Goal: Transaction & Acquisition: Purchase product/service

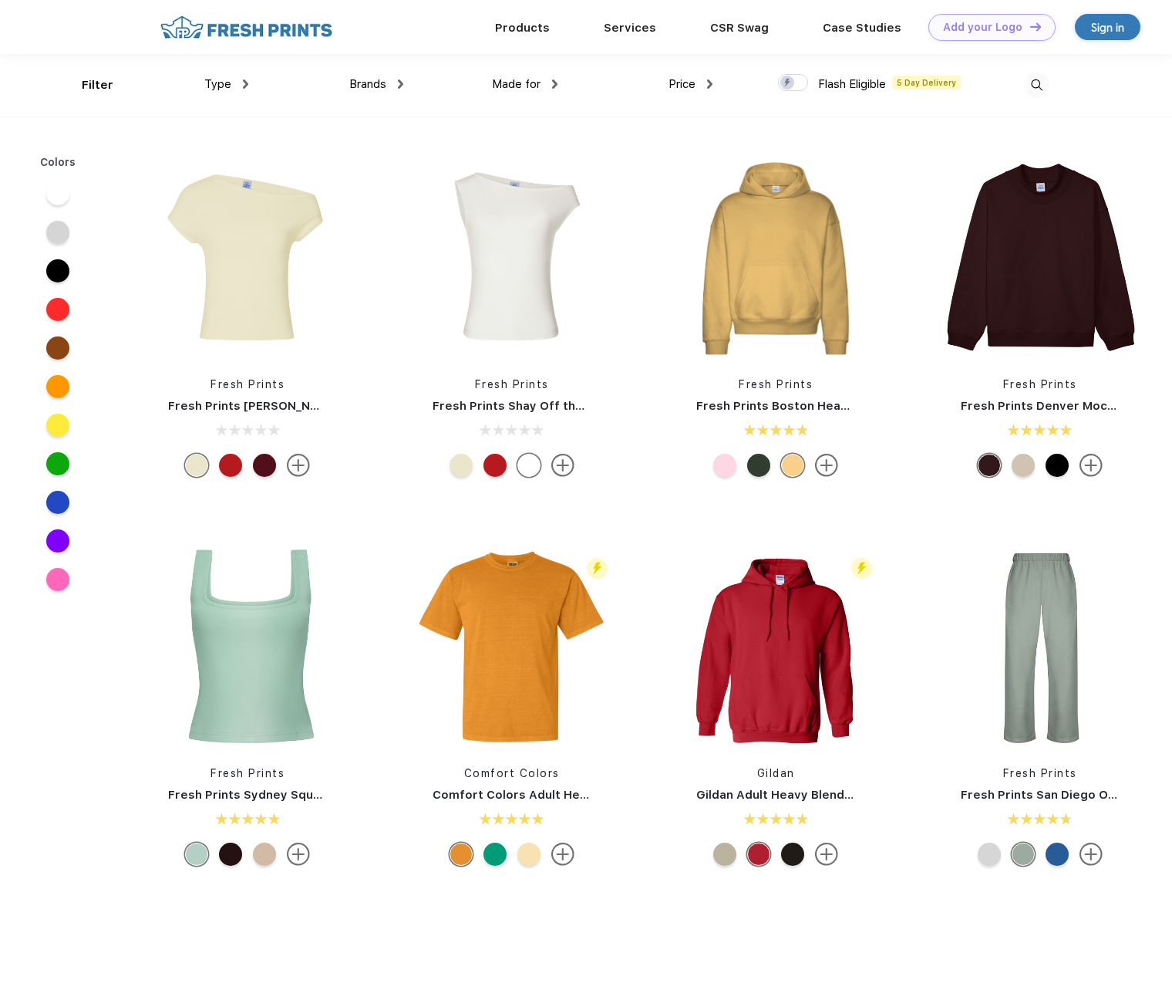
scroll to position [1, 0]
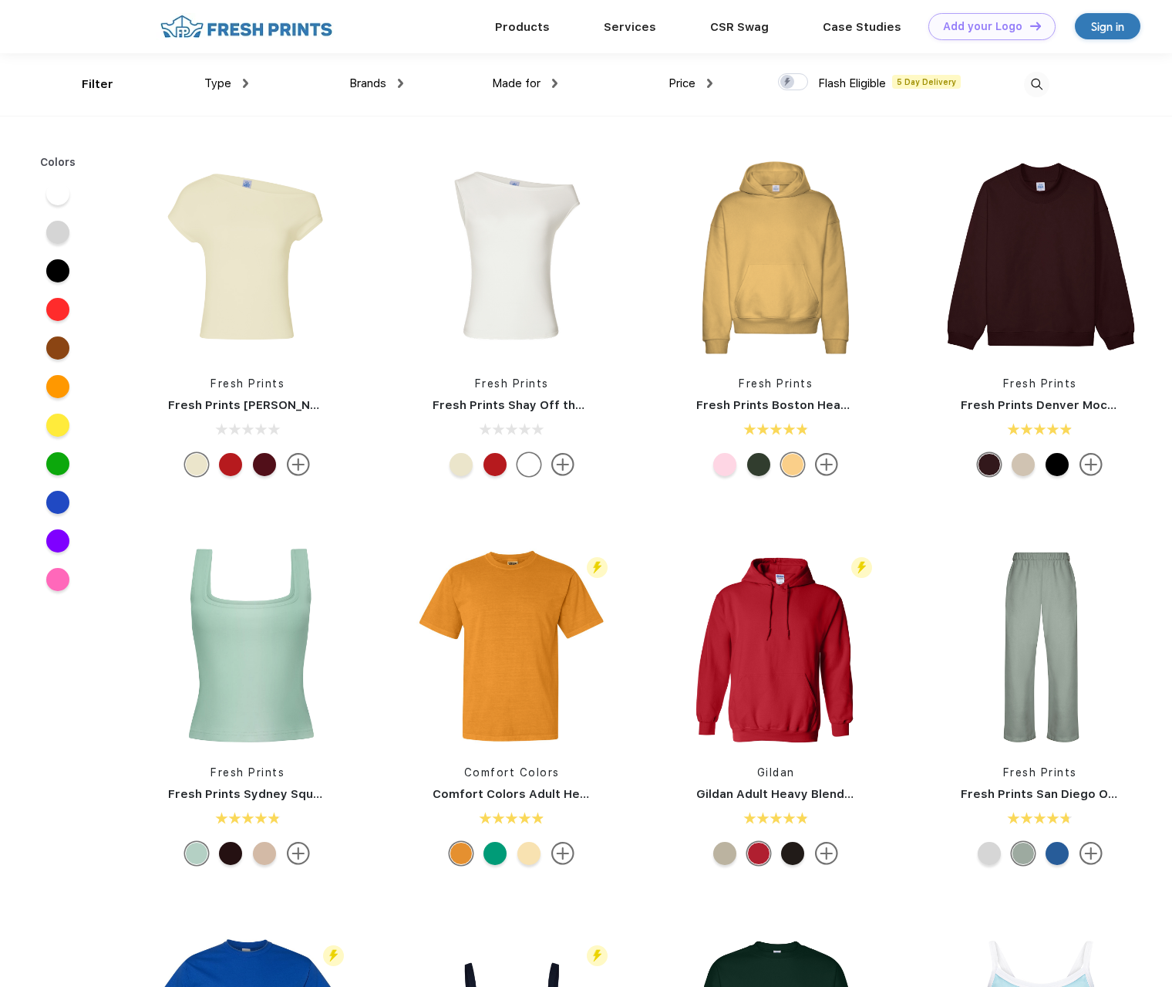
click at [214, 87] on span "Type" at bounding box center [217, 83] width 27 height 14
click at [244, 83] on img at bounding box center [245, 83] width 5 height 9
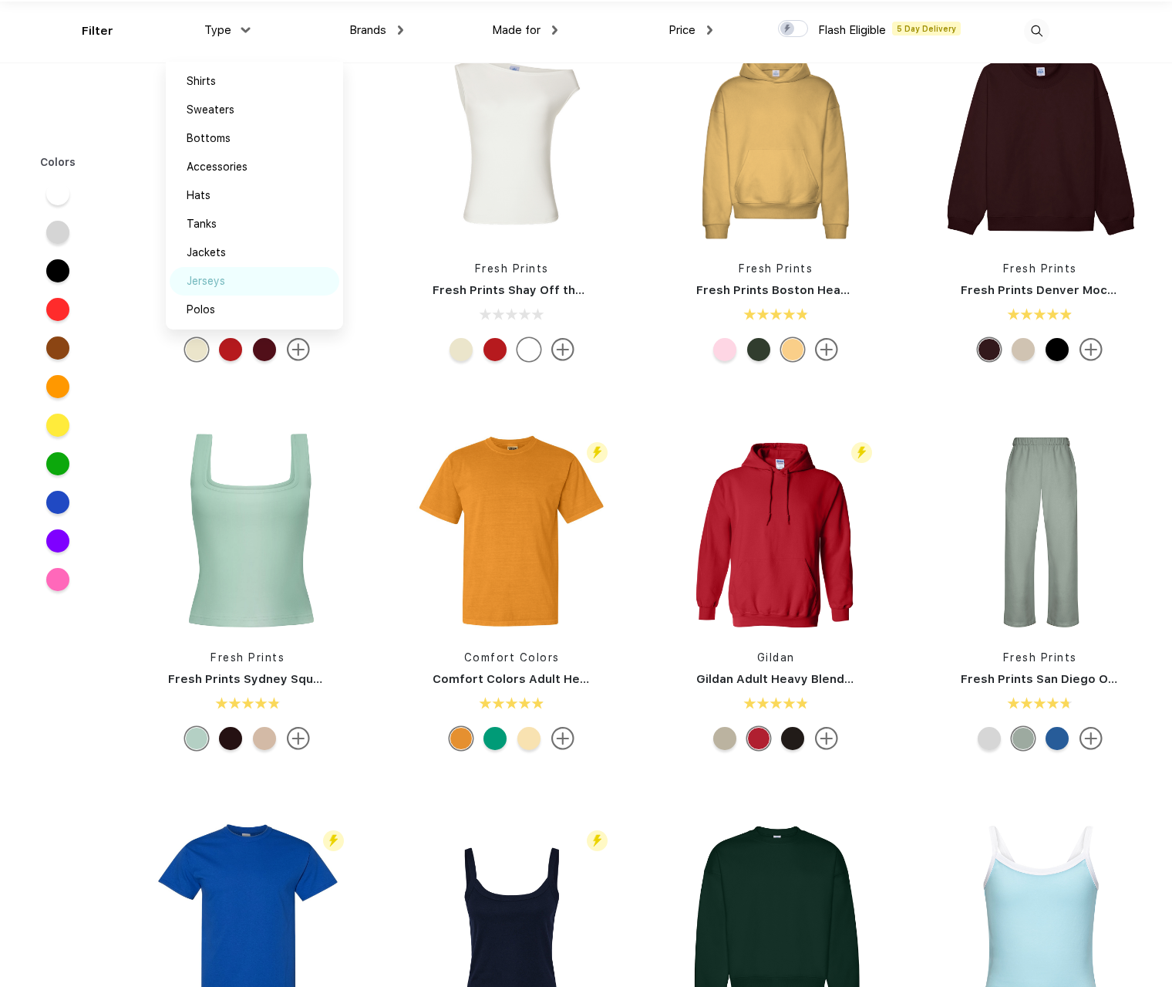
scroll to position [78, 0]
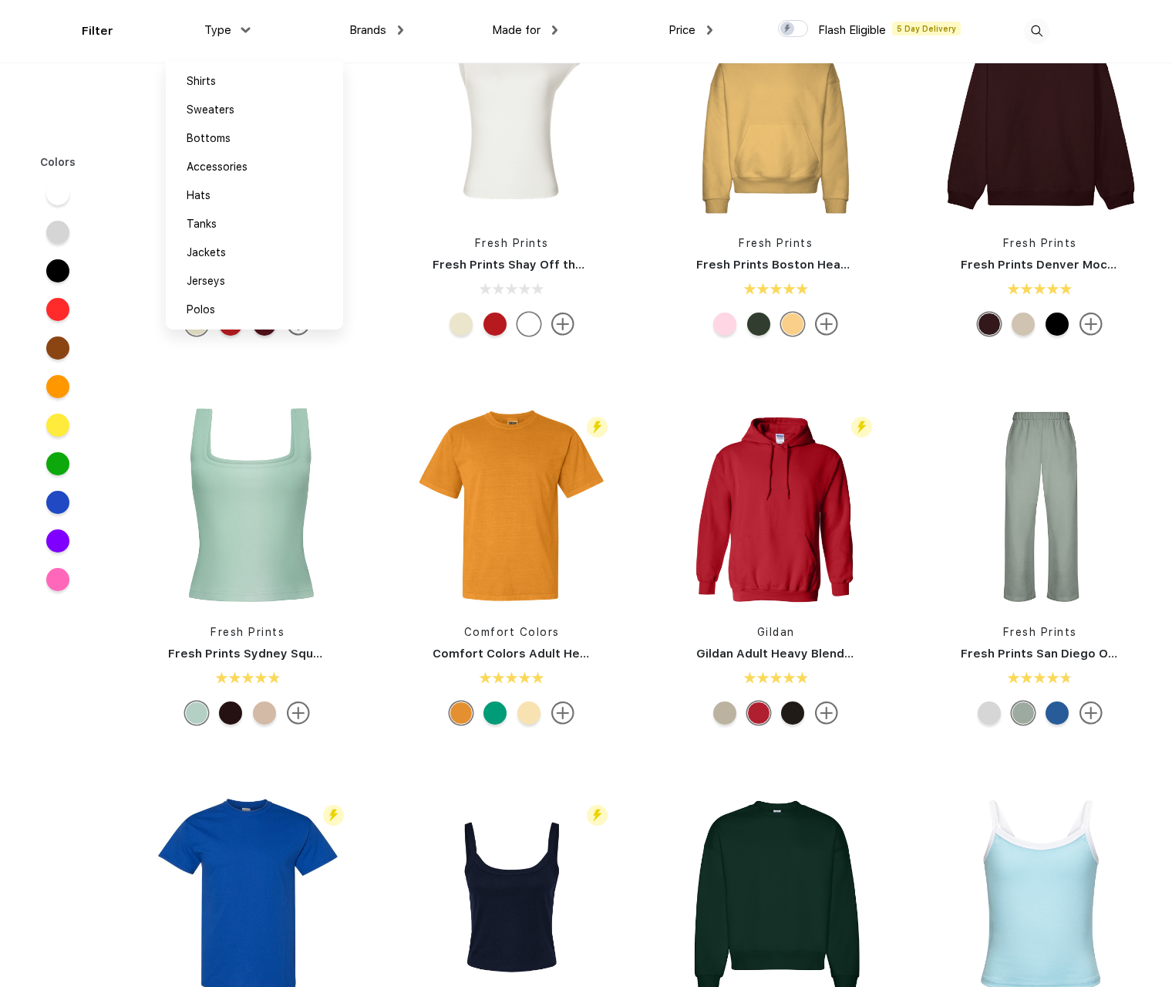
click at [393, 25] on div "Brands" at bounding box center [376, 31] width 54 height 18
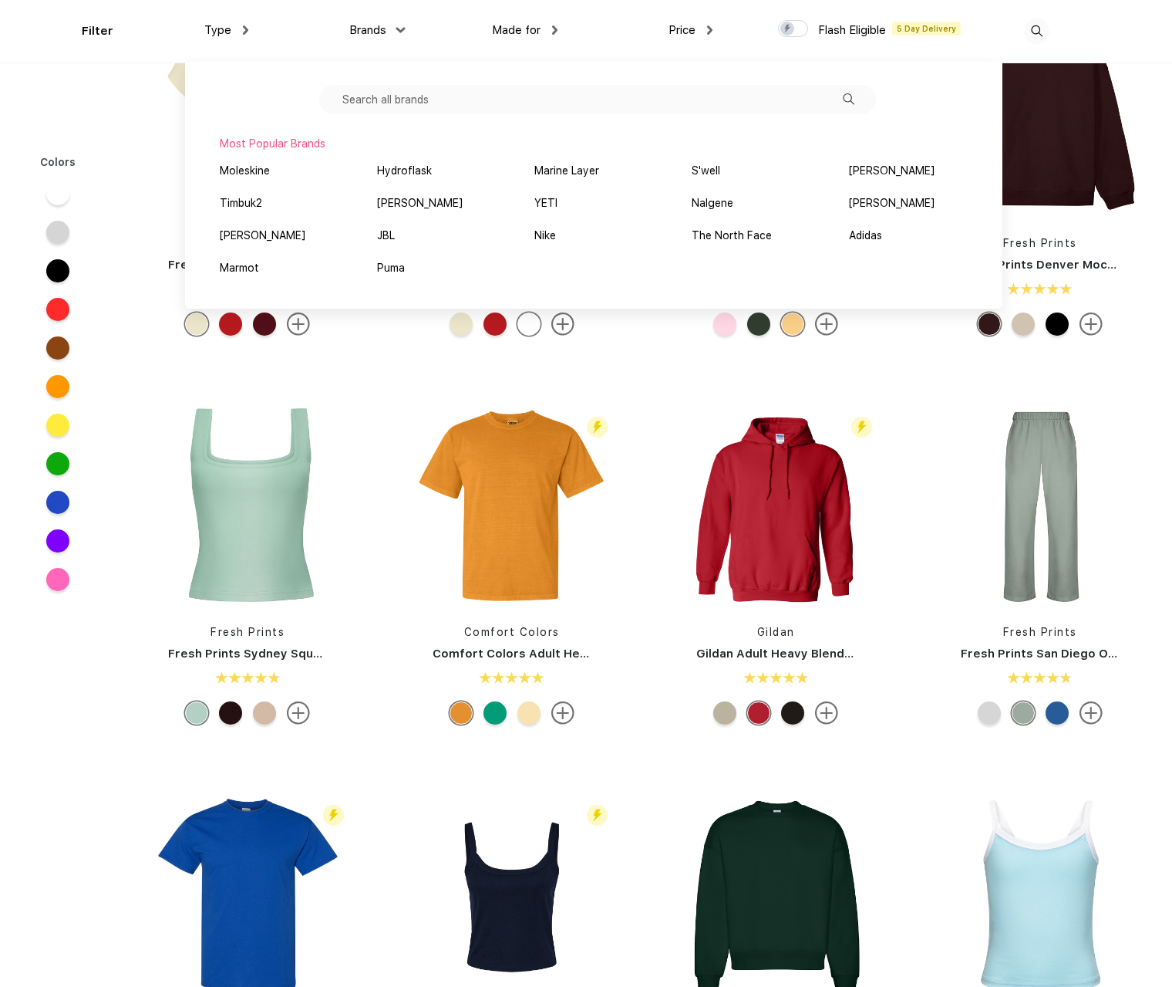
click at [550, 35] on div "Made for" at bounding box center [525, 31] width 66 height 18
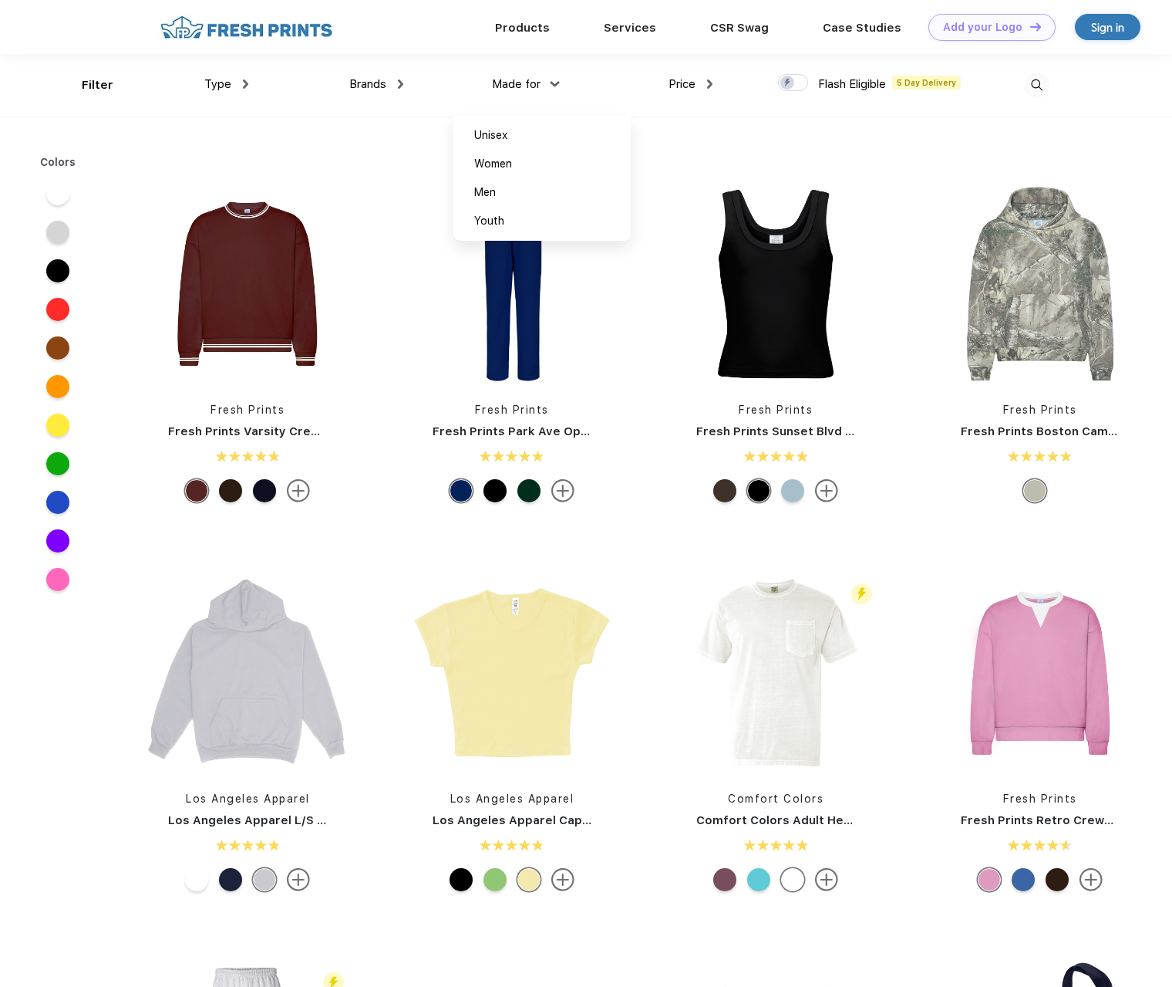
scroll to position [1698, 0]
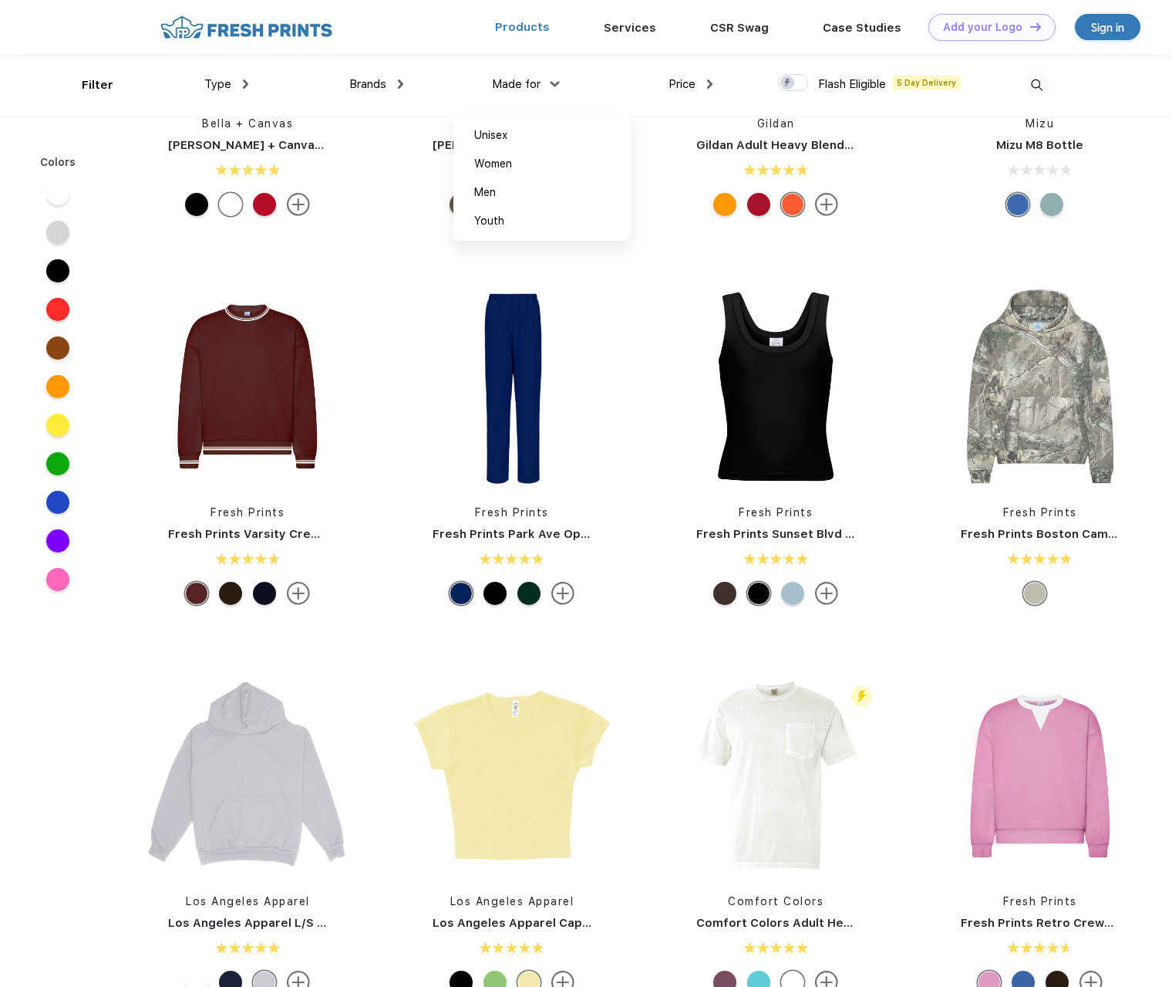
click at [523, 24] on link "Products" at bounding box center [522, 27] width 55 height 14
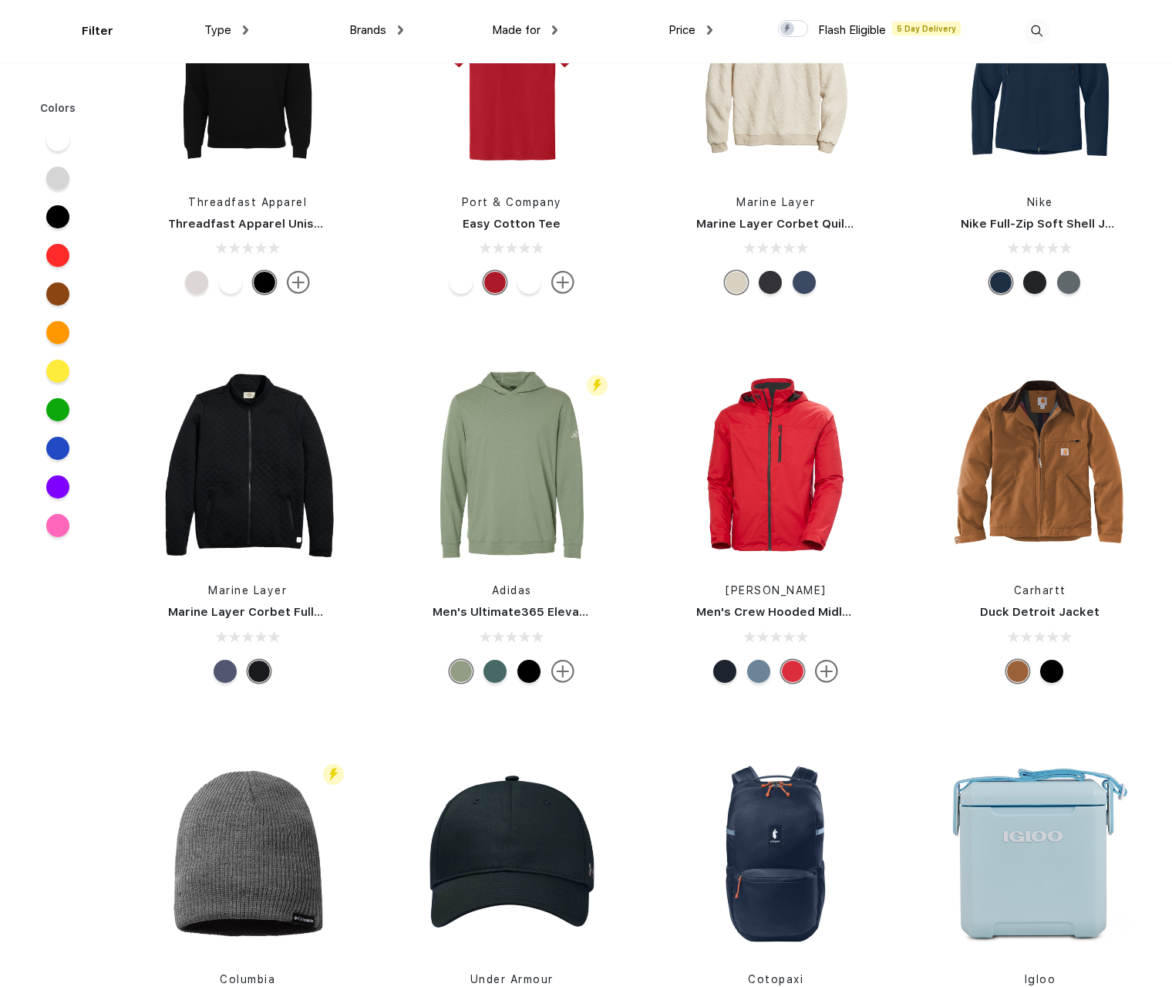
scroll to position [26776, 0]
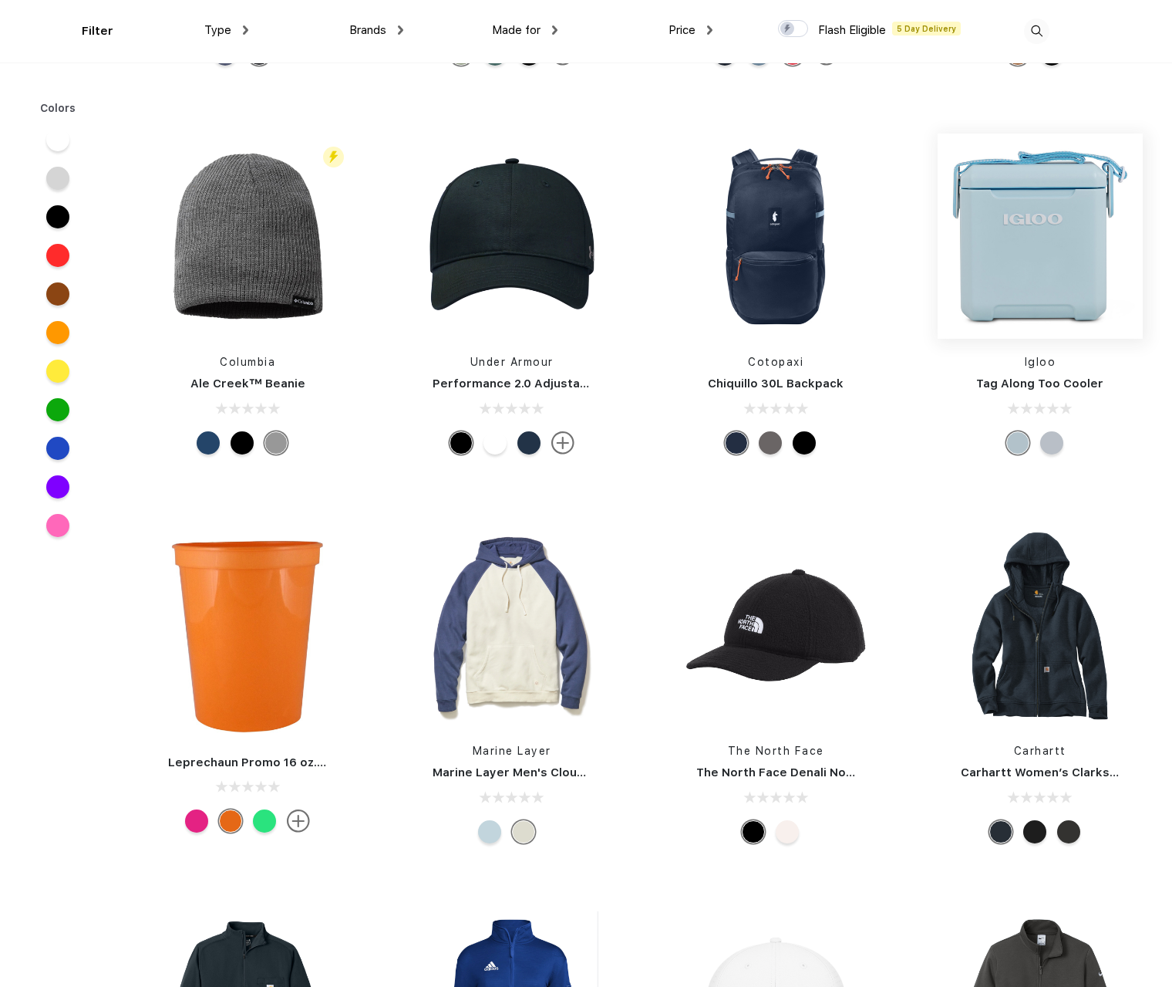
click at [1073, 239] on img at bounding box center [1040, 235] width 205 height 205
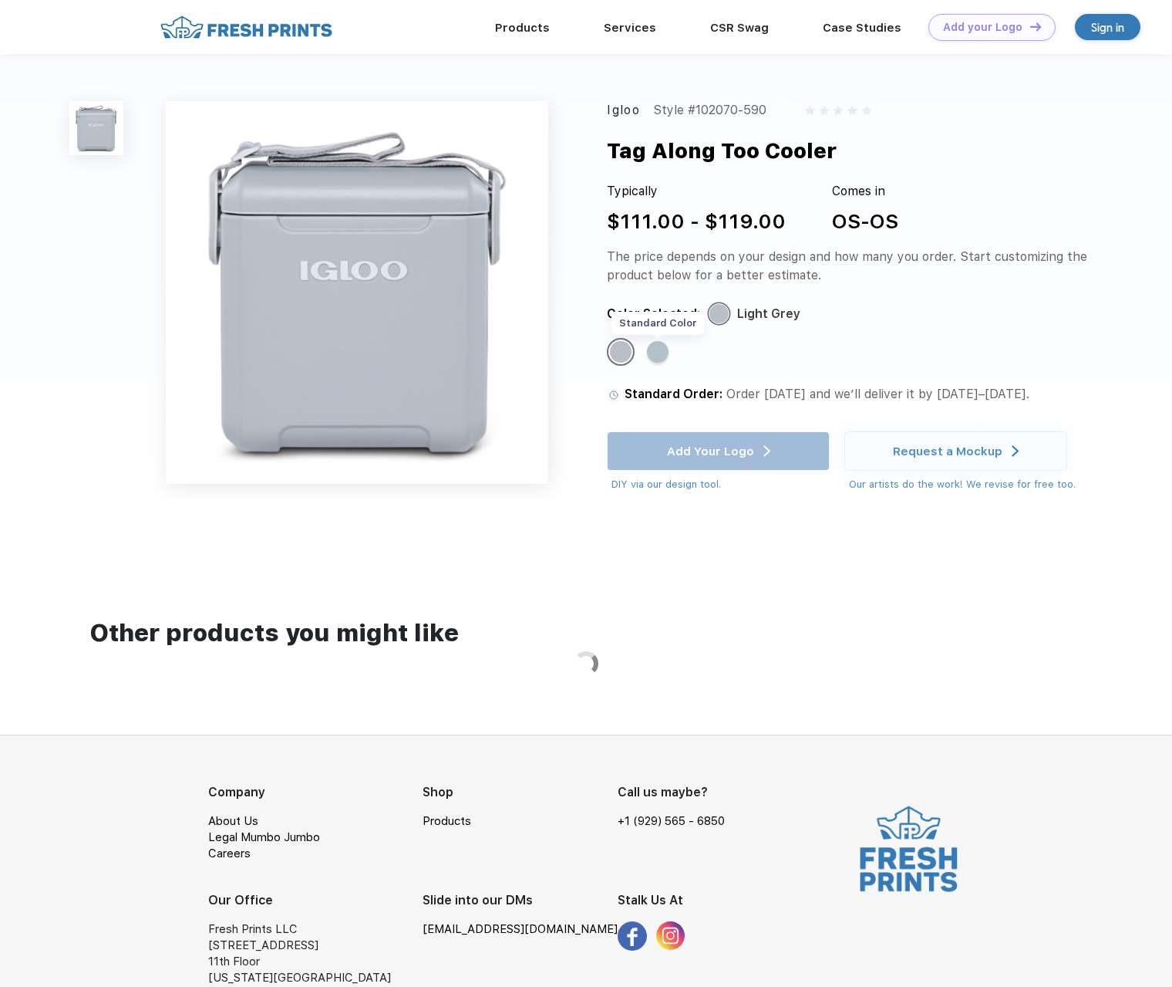
click at [654, 361] on div "Standard Color" at bounding box center [658, 352] width 22 height 22
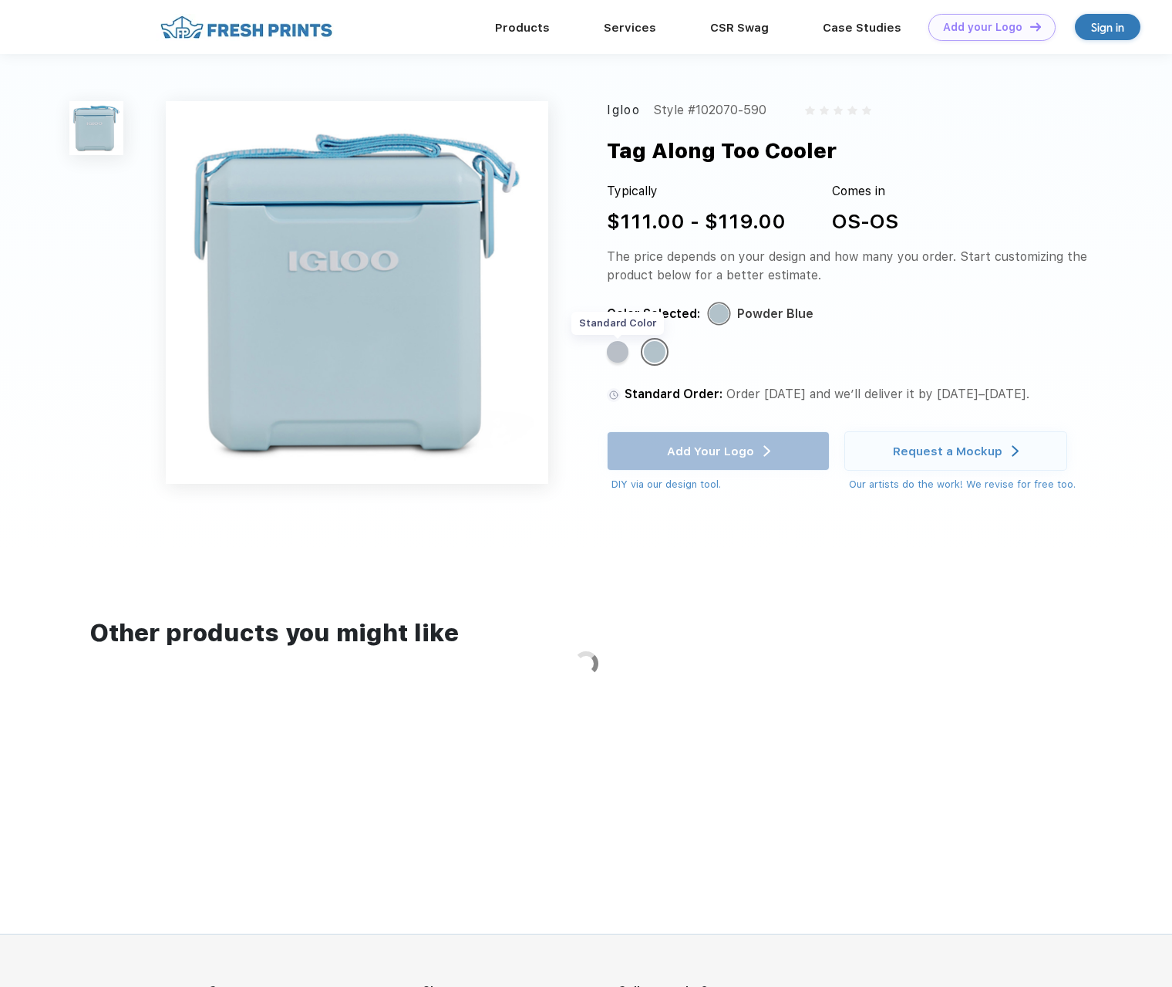
click at [628, 353] on div "Standard Color" at bounding box center [618, 352] width 22 height 22
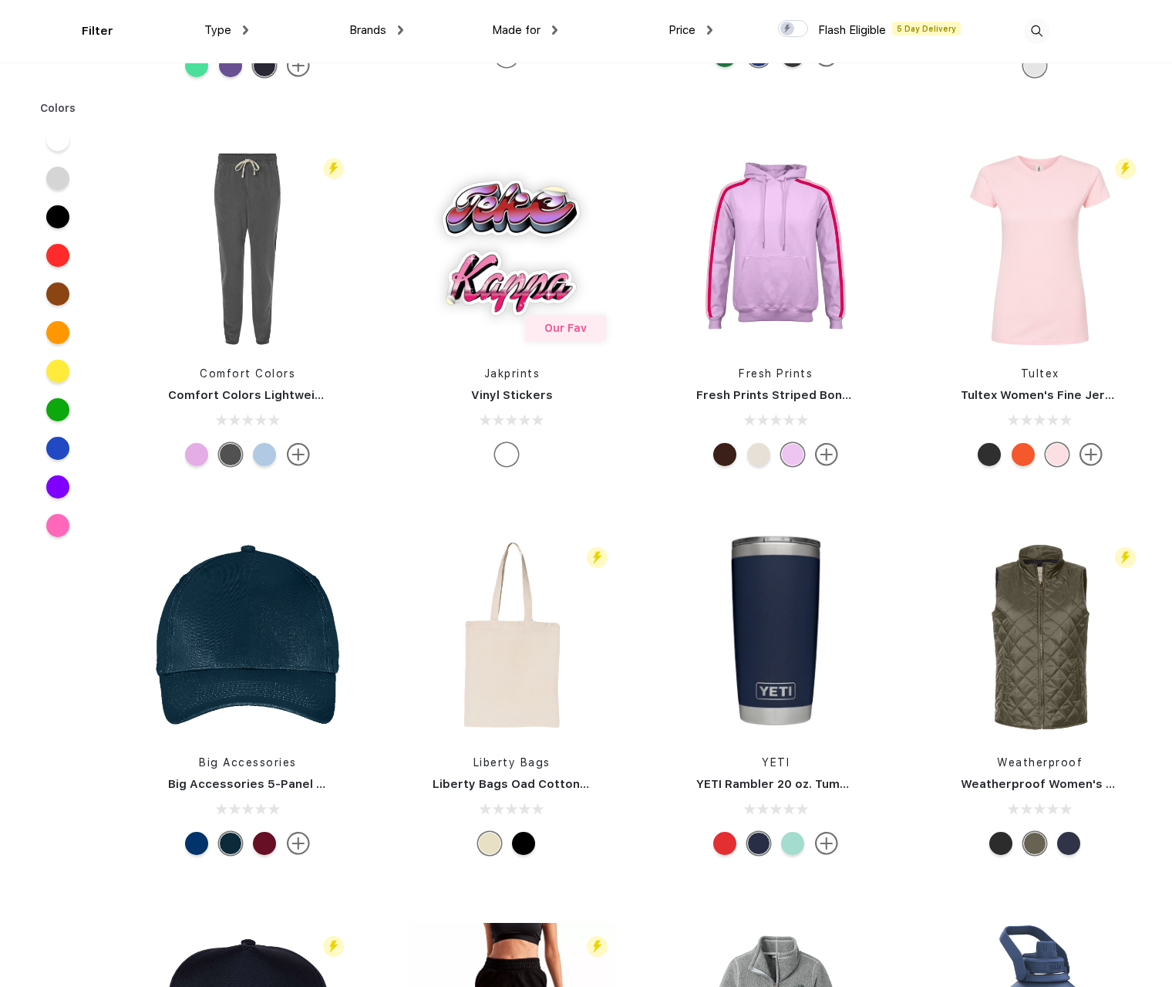
scroll to position [14426, 0]
